Goal: Information Seeking & Learning: Learn about a topic

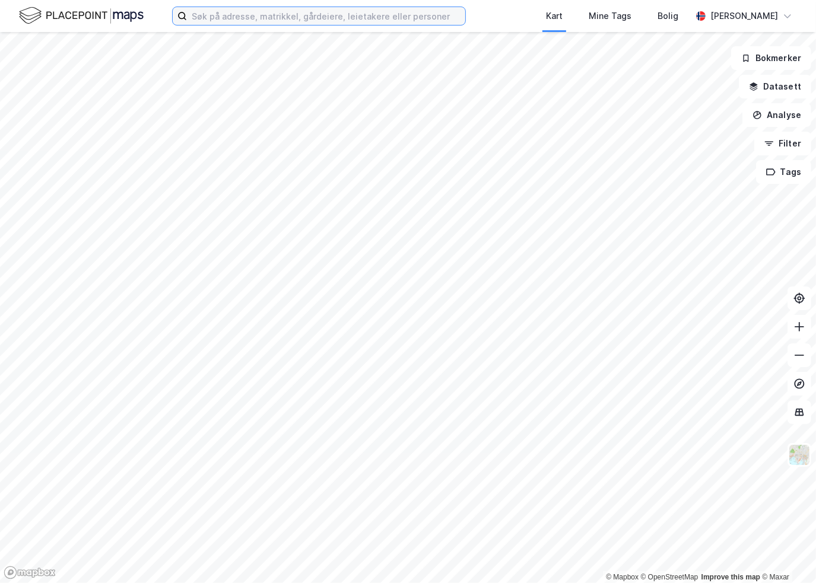
click at [248, 16] on input at bounding box center [326, 16] width 278 height 18
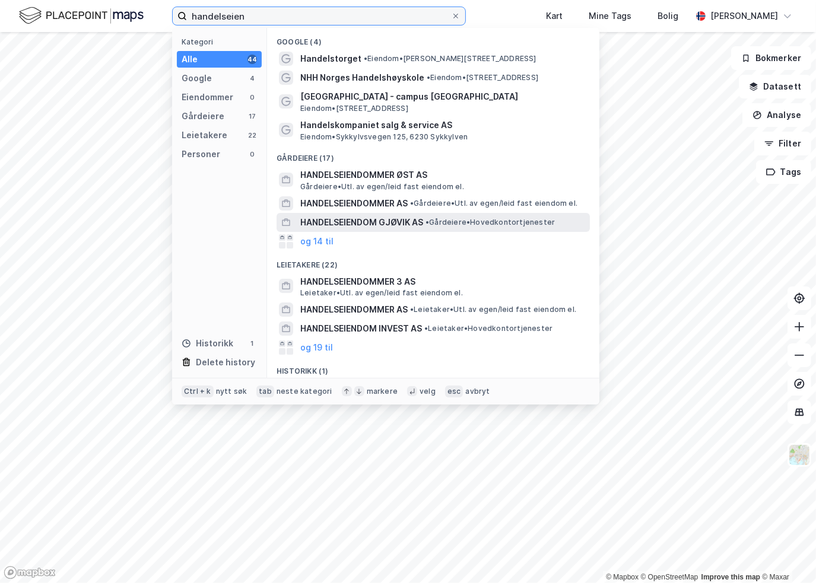
type input "handelseien"
click at [372, 224] on span "HANDELSEIENDOM GJØVIK AS" at bounding box center [361, 222] width 123 height 14
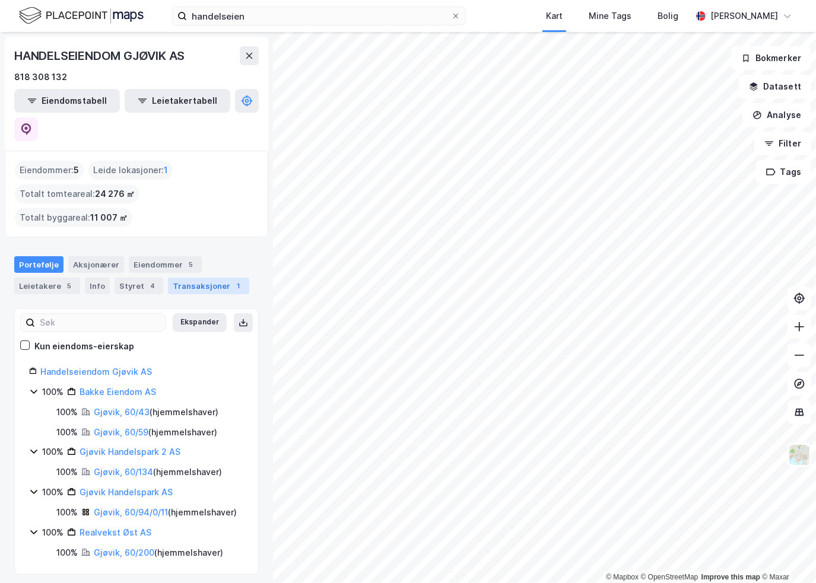
click at [185, 278] on div "Transaksjoner 1" at bounding box center [208, 286] width 81 height 17
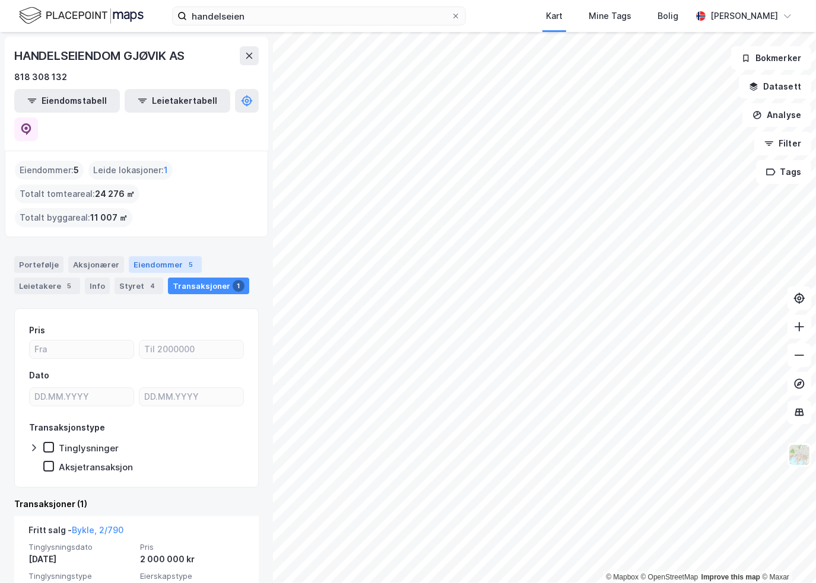
click at [167, 256] on div "Eiendommer 5" at bounding box center [165, 264] width 73 height 17
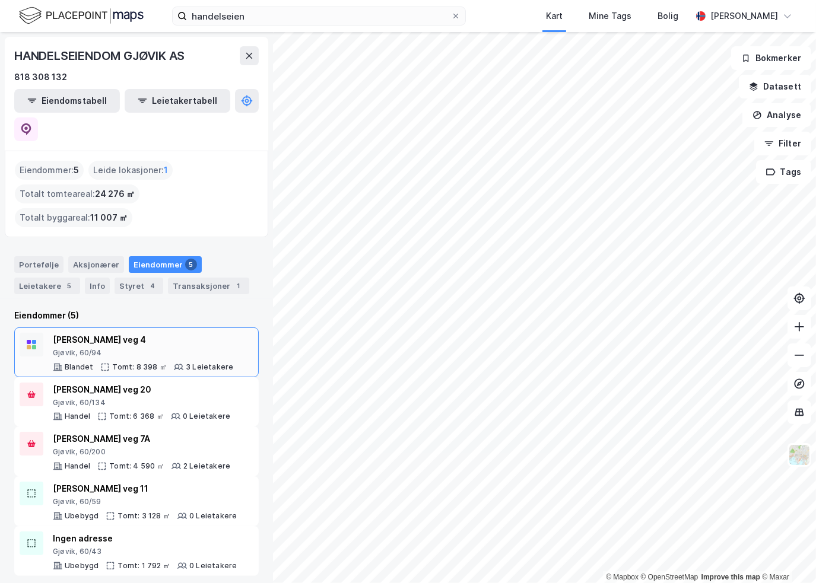
click at [139, 333] on div "[PERSON_NAME] veg 4" at bounding box center [143, 340] width 180 height 14
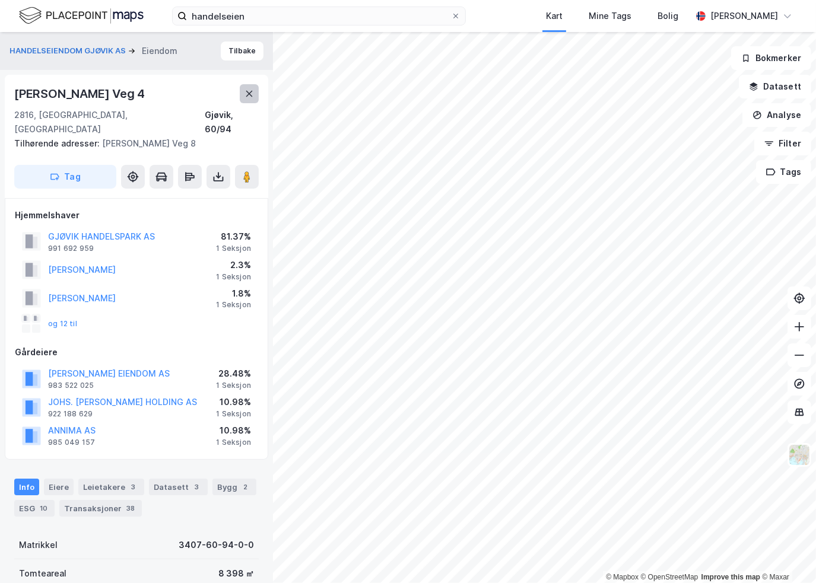
click at [250, 94] on icon at bounding box center [249, 94] width 7 height 6
